Goal: Transaction & Acquisition: Purchase product/service

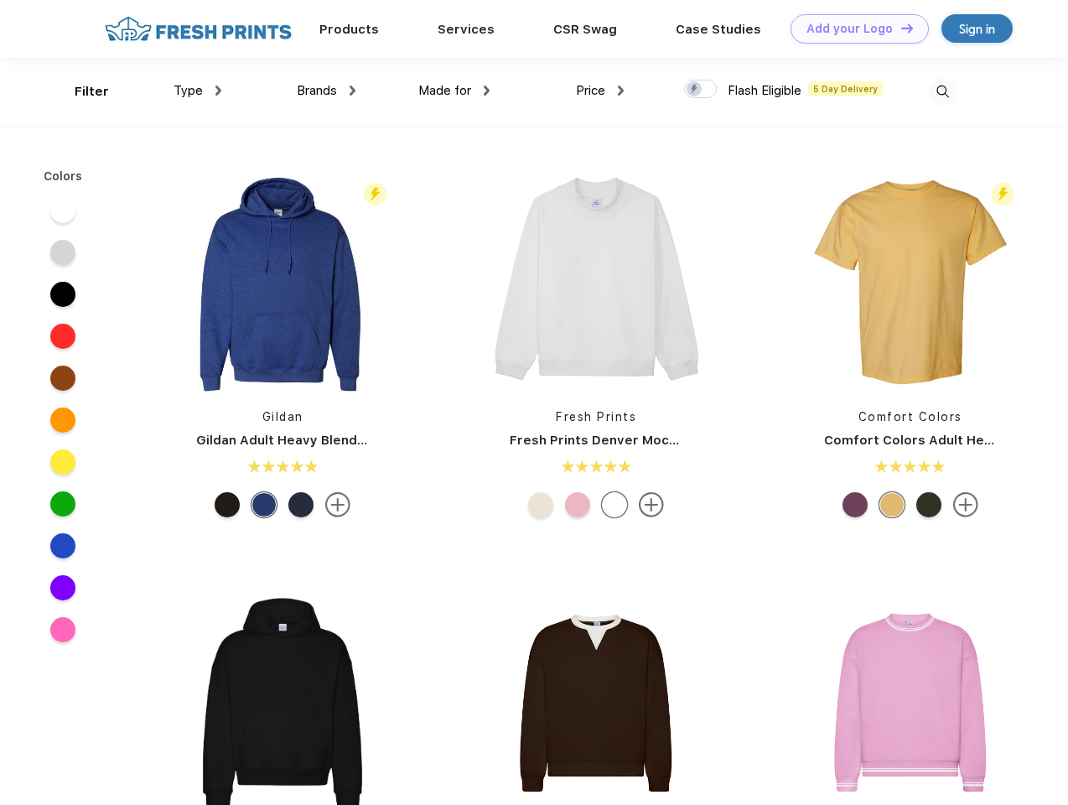
scroll to position [1, 0]
click at [853, 29] on link "Add your Logo Design Tool" at bounding box center [860, 28] width 138 height 29
click at [0, 0] on div "Design Tool" at bounding box center [0, 0] width 0 height 0
click at [900, 28] on link "Add your Logo Design Tool" at bounding box center [860, 28] width 138 height 29
click at [80, 91] on div "Filter" at bounding box center [92, 91] width 34 height 19
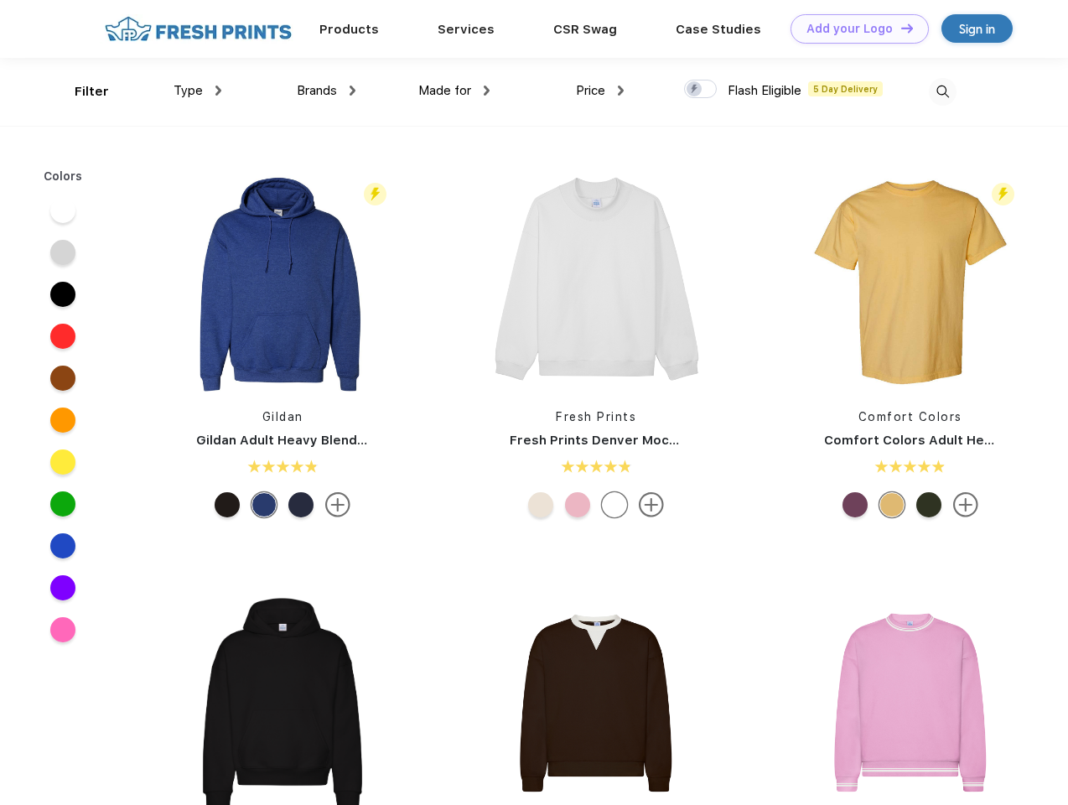
click at [198, 91] on span "Type" at bounding box center [188, 90] width 29 height 15
click at [326, 91] on span "Brands" at bounding box center [317, 90] width 40 height 15
click at [454, 91] on span "Made for" at bounding box center [444, 90] width 53 height 15
click at [600, 91] on span "Price" at bounding box center [590, 90] width 29 height 15
click at [701, 90] on div at bounding box center [700, 89] width 33 height 18
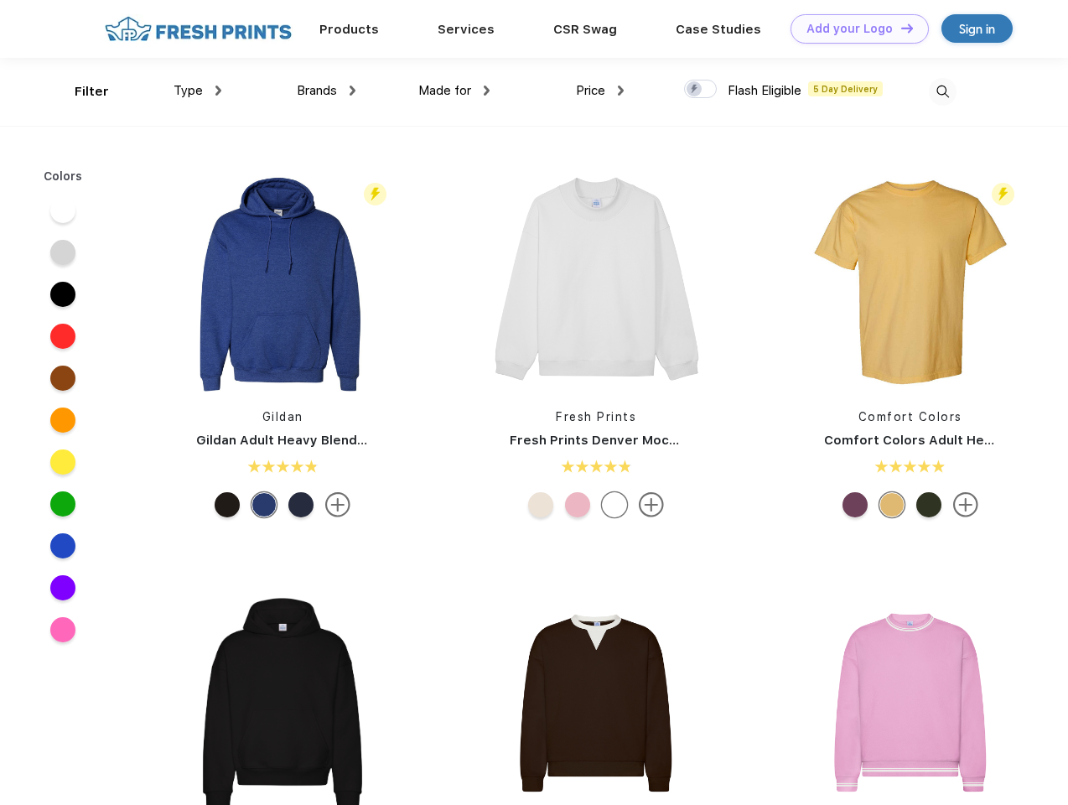
click at [695, 90] on input "checkbox" at bounding box center [689, 84] width 11 height 11
click at [942, 91] on img at bounding box center [943, 92] width 28 height 28
